Goal: Information Seeking & Learning: Check status

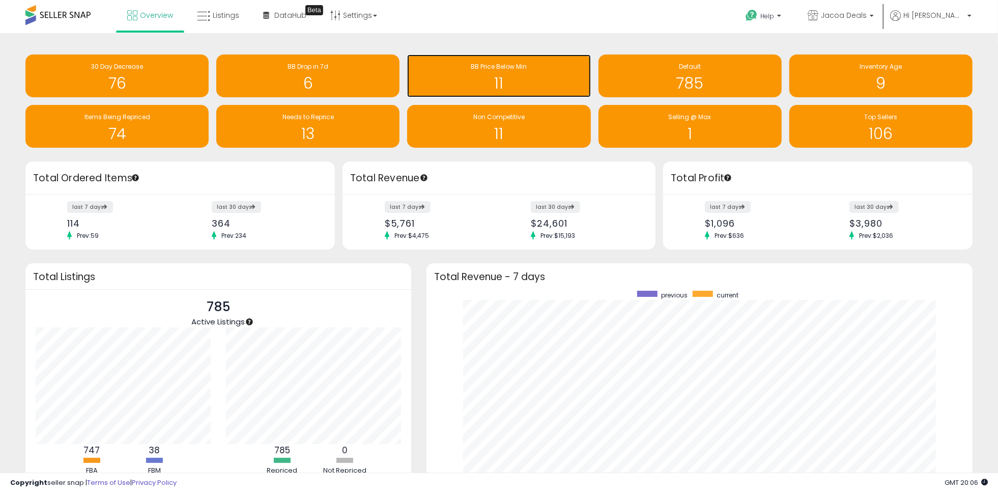
click at [540, 79] on h1 "11" at bounding box center [498, 83] width 173 height 17
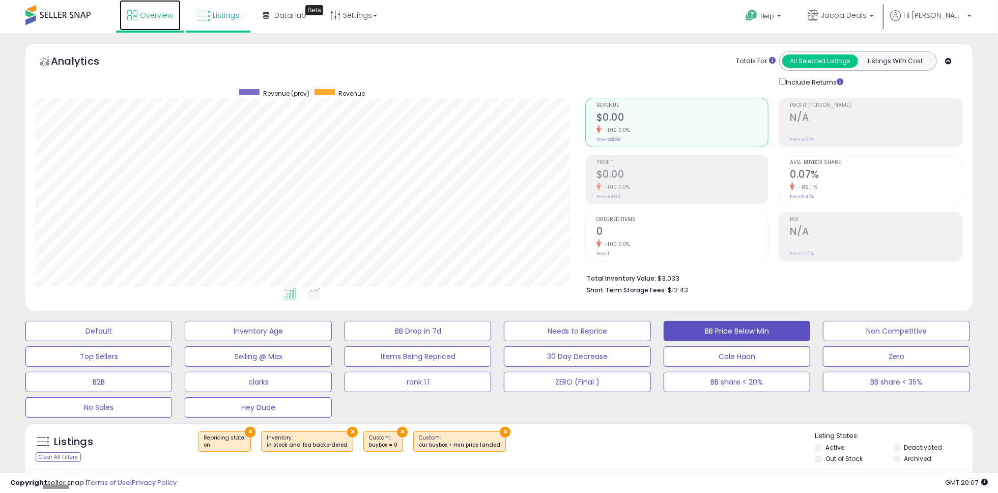
click at [141, 10] on span "Overview" at bounding box center [156, 15] width 33 height 10
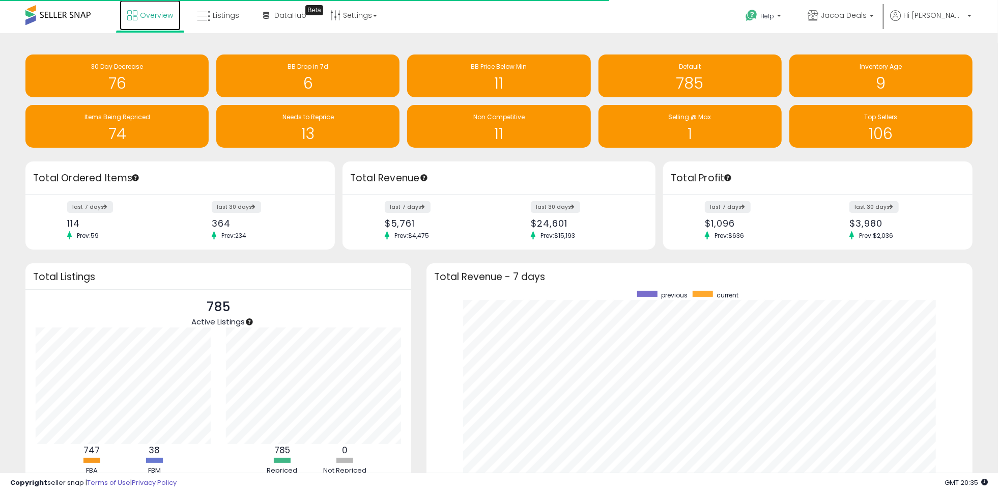
click at [159, 24] on link "Overview" at bounding box center [150, 15] width 61 height 31
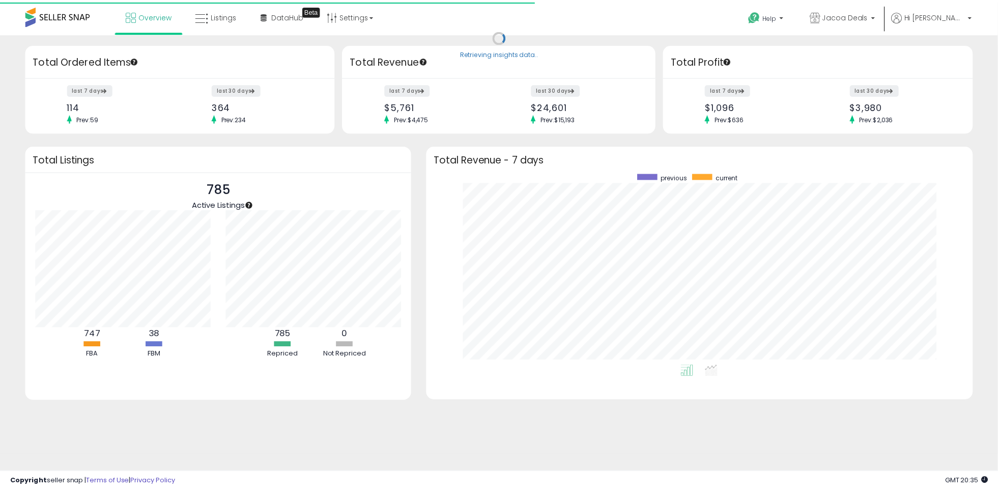
scroll to position [508745, 508412]
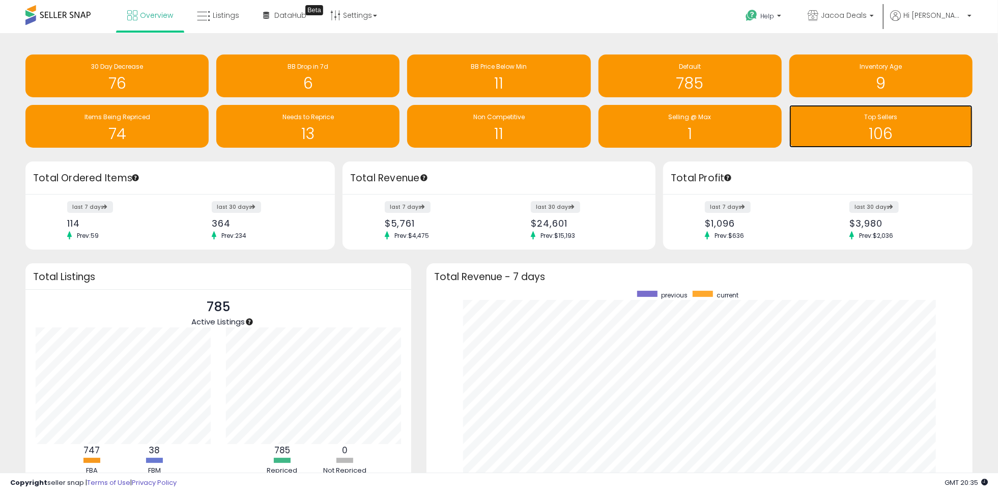
click at [868, 131] on h1 "106" at bounding box center [880, 133] width 173 height 17
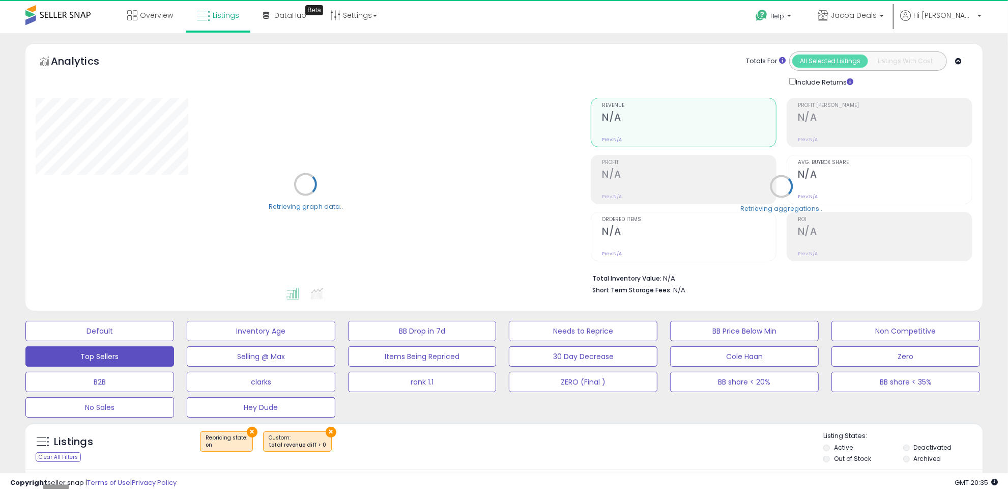
select select "**"
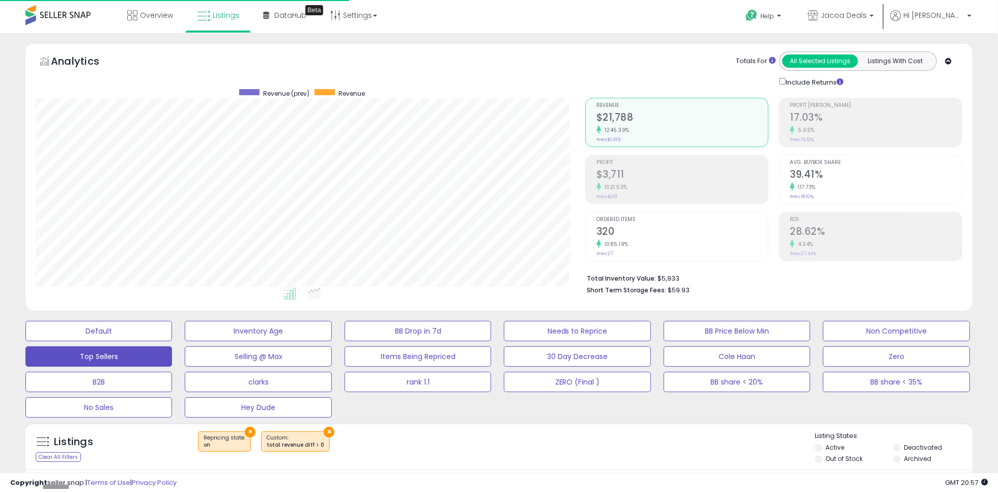
scroll to position [208, 550]
